Goal: Information Seeking & Learning: Learn about a topic

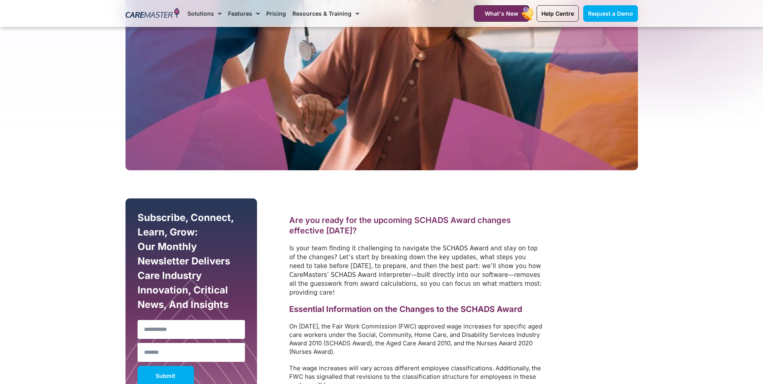
scroll to position [322, 0]
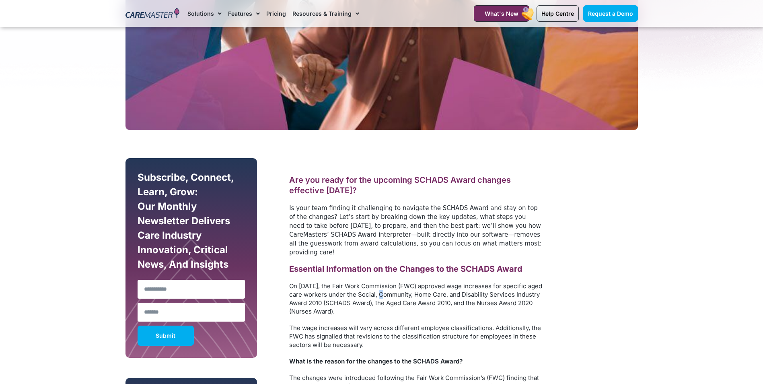
drag, startPoint x: 400, startPoint y: 282, endPoint x: 404, endPoint y: 288, distance: 7.7
click at [404, 288] on p "On [DATE], the Fair Work Commission (FWC) approved wage increases for specific …" at bounding box center [415, 299] width 253 height 34
drag, startPoint x: 404, startPoint y: 288, endPoint x: 422, endPoint y: 322, distance: 38.5
click at [422, 324] on p "The wage increases will vary across different employee classifications. Additio…" at bounding box center [415, 336] width 253 height 25
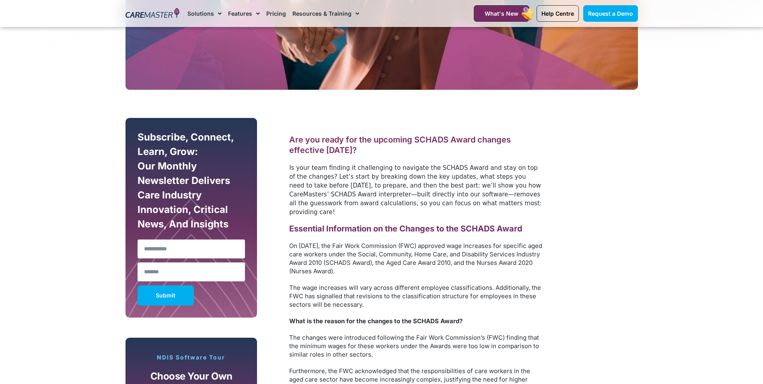
drag, startPoint x: 396, startPoint y: 260, endPoint x: 352, endPoint y: 253, distance: 44.3
click at [352, 253] on p "On [DATE], the Fair Work Commission (FWC) approved wage increases for specific …" at bounding box center [415, 258] width 253 height 34
drag, startPoint x: 352, startPoint y: 253, endPoint x: 321, endPoint y: 270, distance: 34.9
drag, startPoint x: 291, startPoint y: 232, endPoint x: 382, endPoint y: 256, distance: 94.5
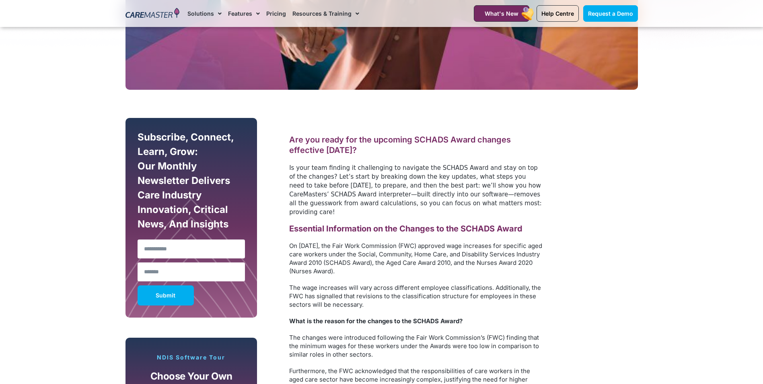
click at [382, 256] on p "On [DATE], the Fair Work Commission (FWC) approved wage increases for specific …" at bounding box center [415, 258] width 253 height 34
drag, startPoint x: 388, startPoint y: 260, endPoint x: 387, endPoint y: 256, distance: 4.6
click at [388, 260] on p "On [DATE], the Fair Work Commission (FWC) approved wage increases for specific …" at bounding box center [415, 258] width 253 height 34
drag, startPoint x: 412, startPoint y: 258, endPoint x: 290, endPoint y: 237, distance: 124.1
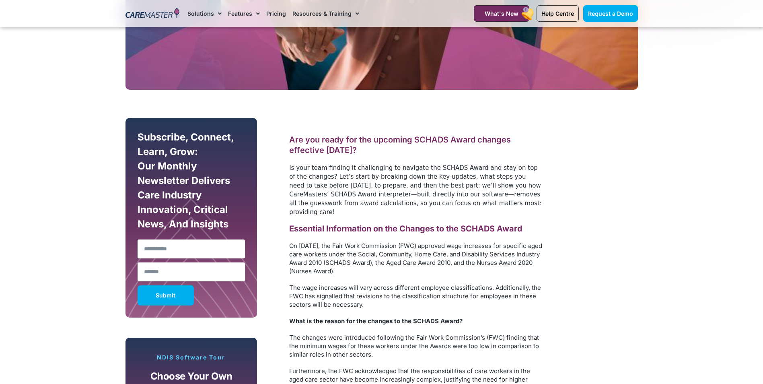
drag, startPoint x: 290, startPoint y: 237, endPoint x: 315, endPoint y: 246, distance: 26.5
copy p "On [DATE], the Fair Work Commission (FWC) approved wage increases for specific …"
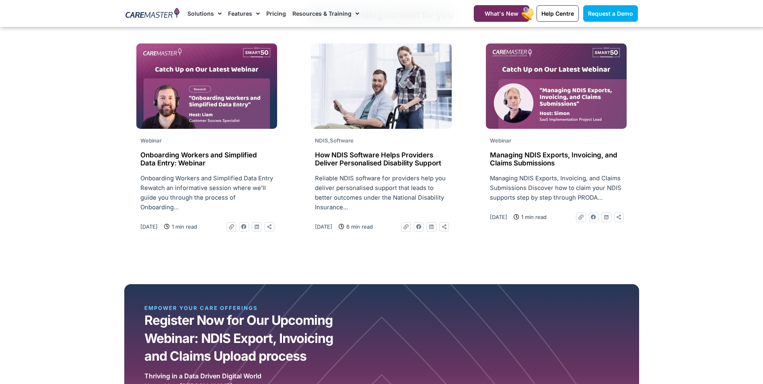
scroll to position [2092, 0]
